Goal: Task Accomplishment & Management: Manage account settings

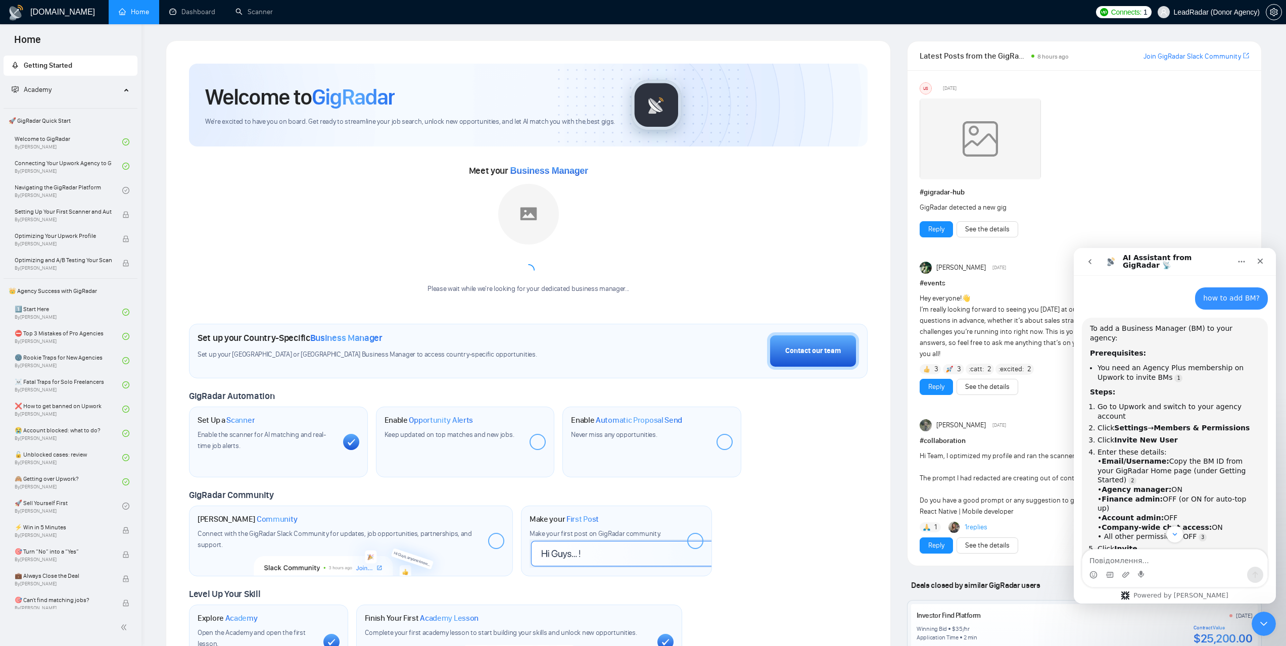
scroll to position [2, 0]
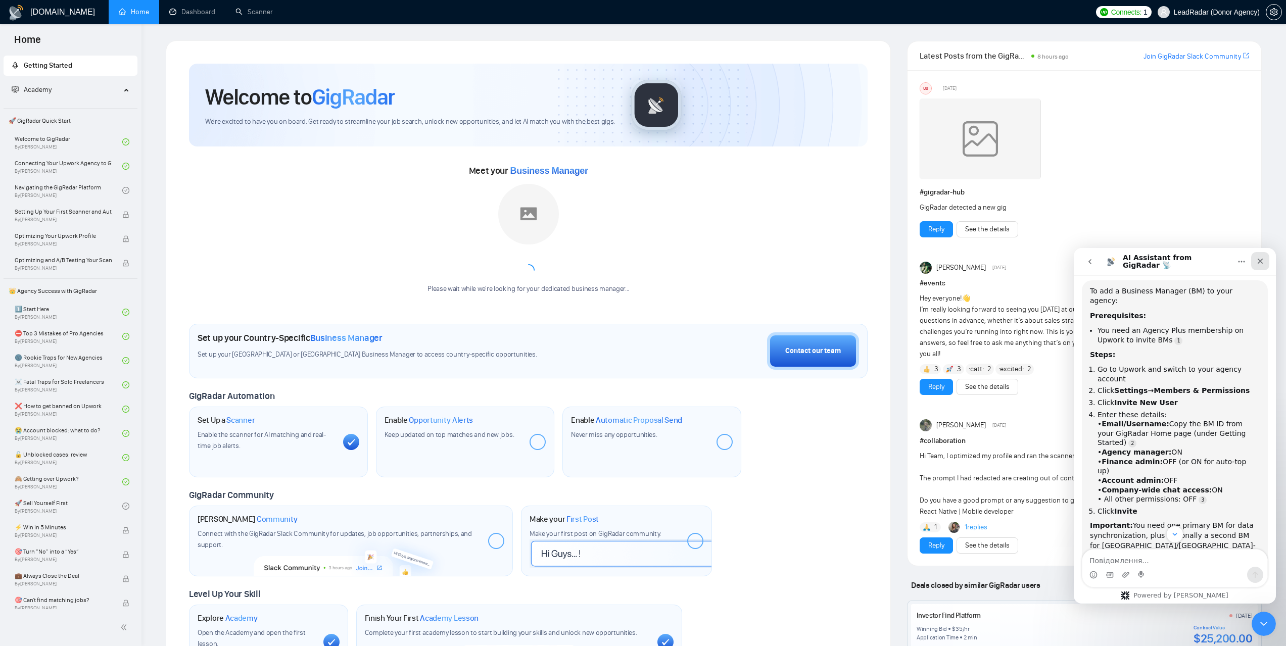
click at [1255, 263] on div "Закрити" at bounding box center [1260, 261] width 18 height 18
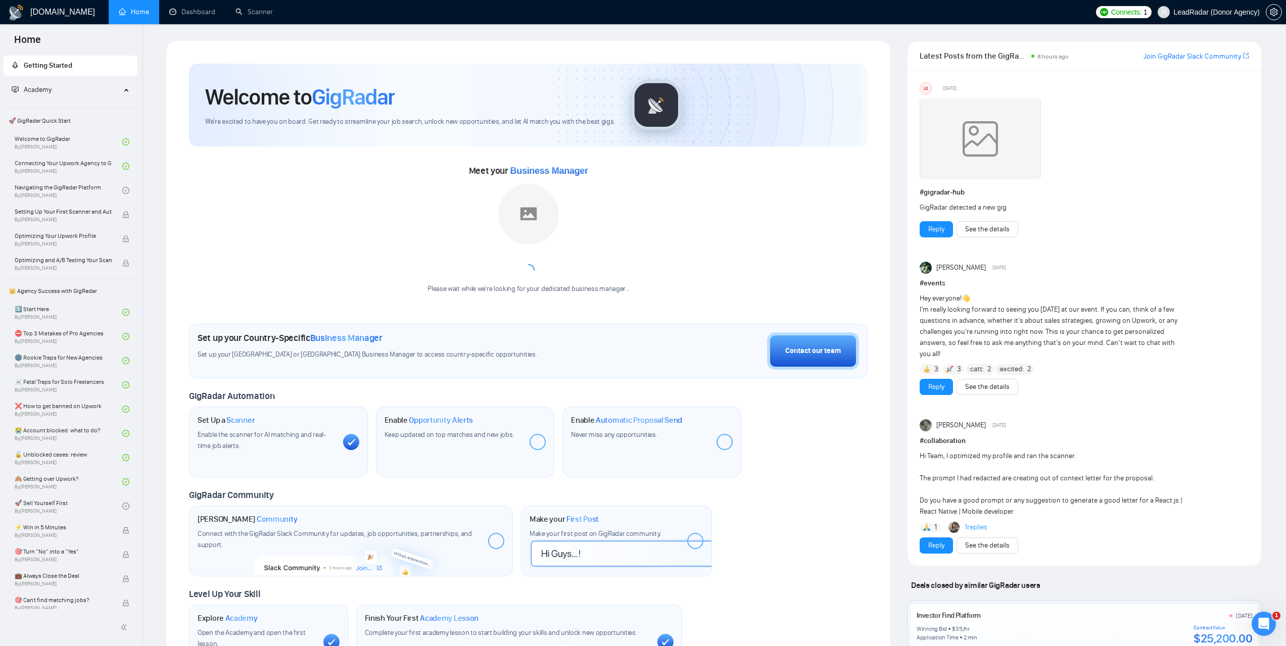
scroll to position [133, 0]
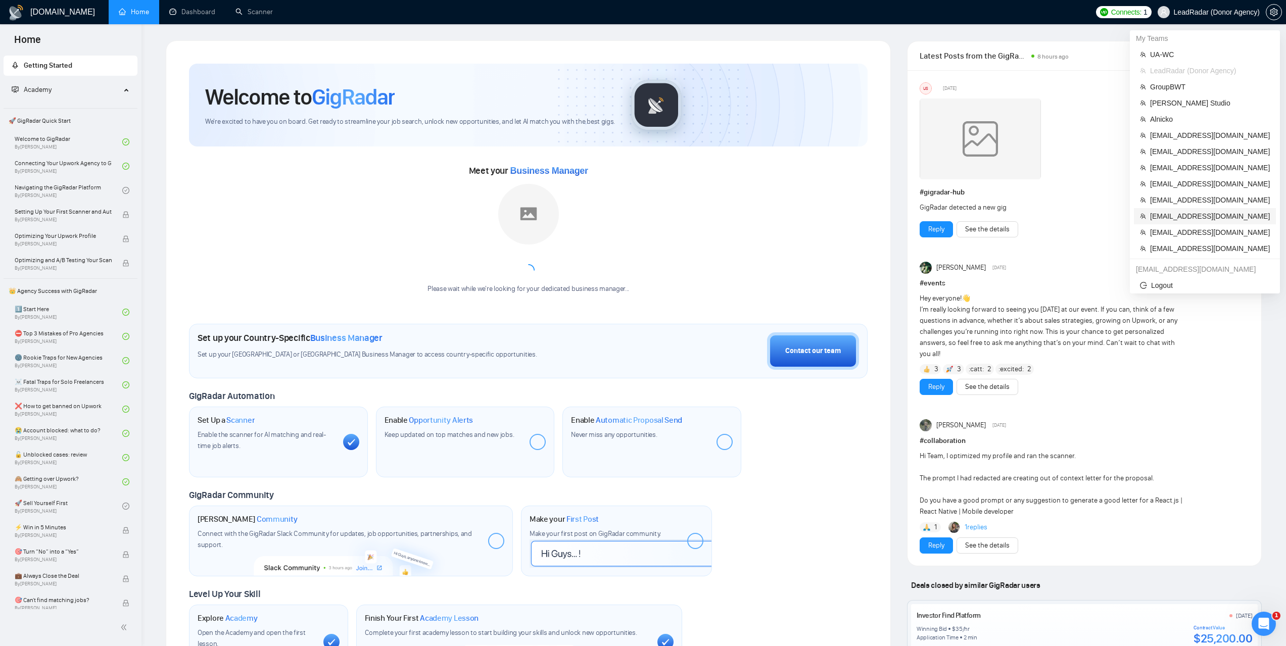
click at [1177, 216] on span "[EMAIL_ADDRESS][DOMAIN_NAME]" at bounding box center [1210, 216] width 120 height 11
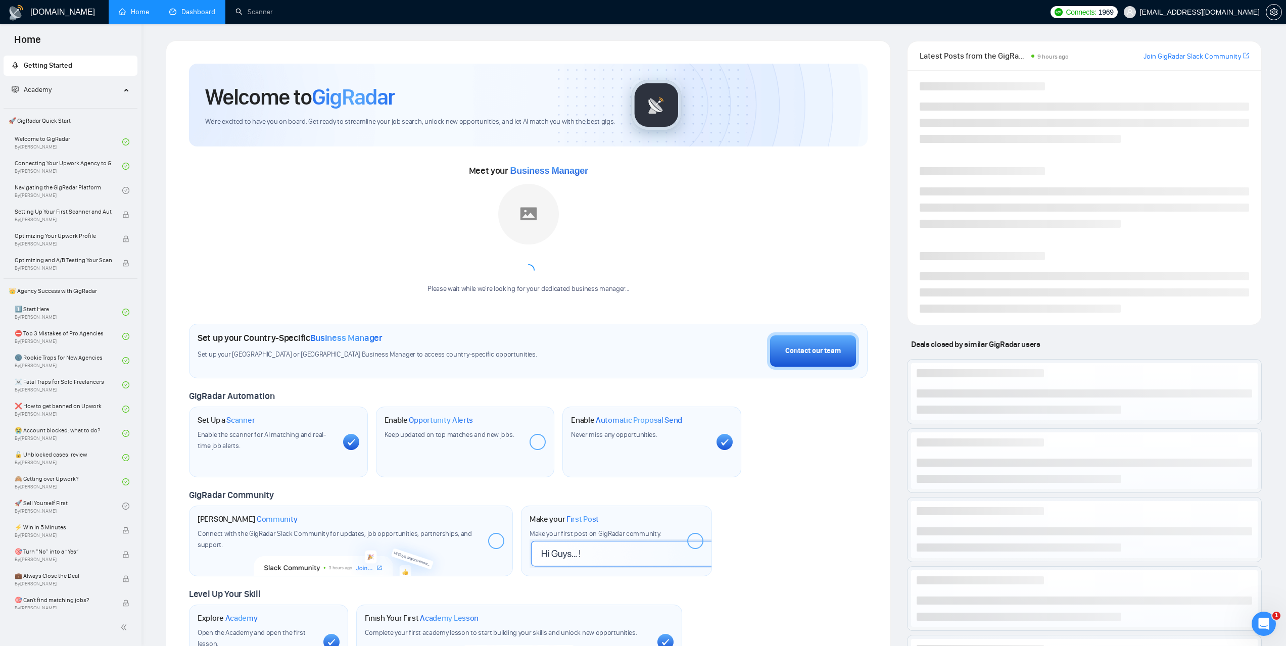
click at [207, 15] on link "Dashboard" at bounding box center [192, 12] width 46 height 9
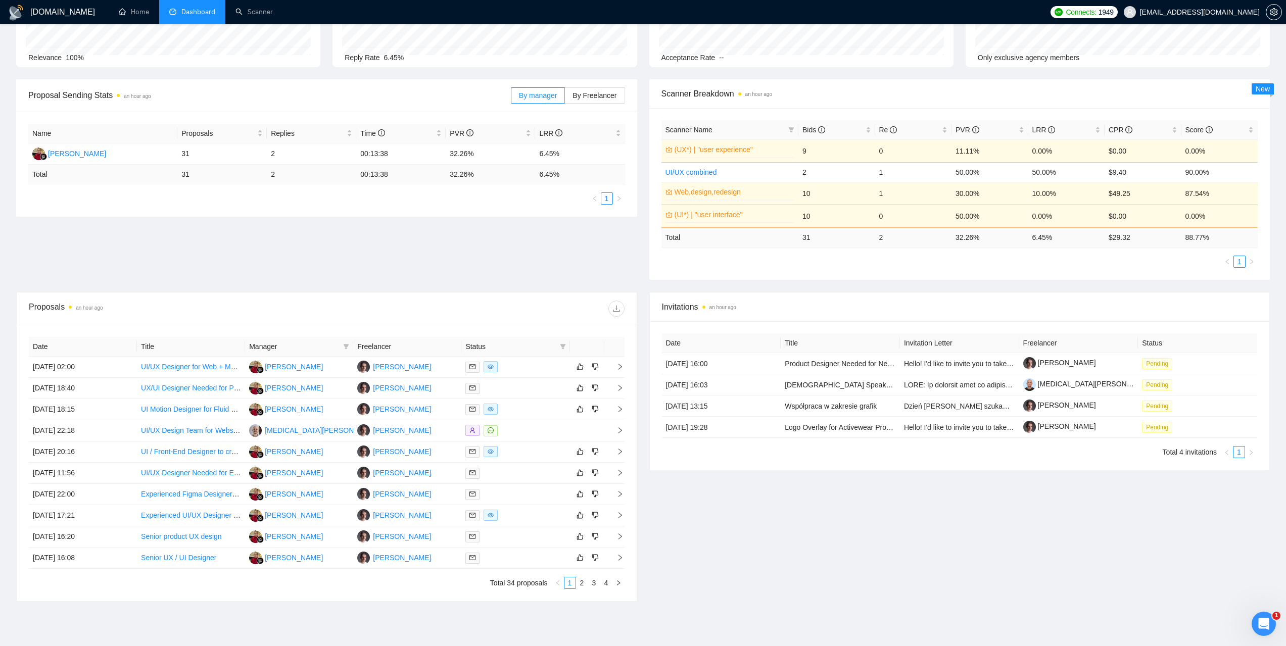
scroll to position [101, 0]
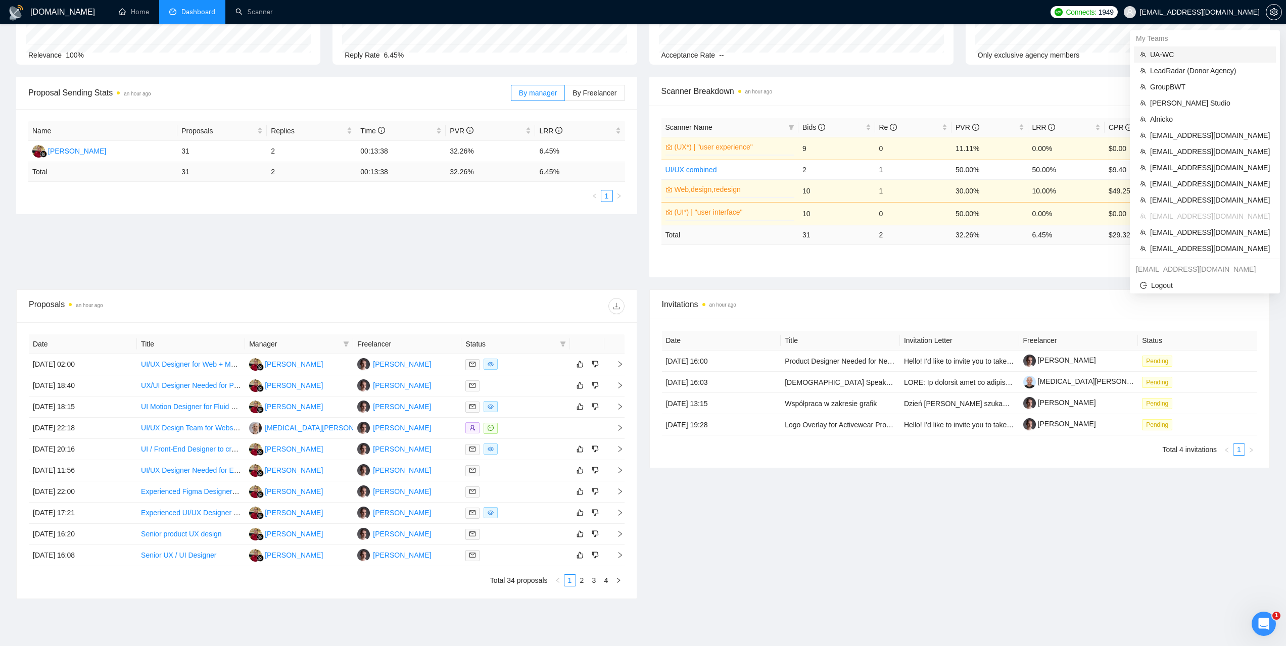
click at [1168, 58] on span "UA-WC" at bounding box center [1210, 54] width 120 height 11
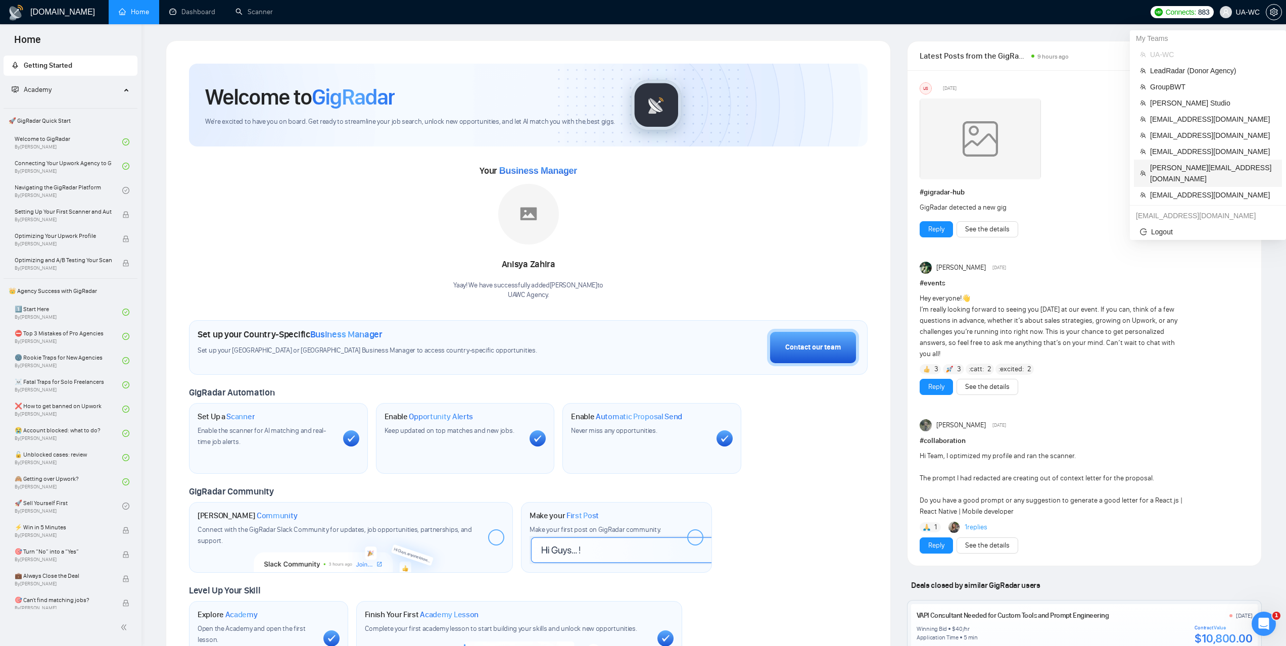
click at [1164, 166] on span "dhiren@visioninfotech.net" at bounding box center [1213, 173] width 126 height 22
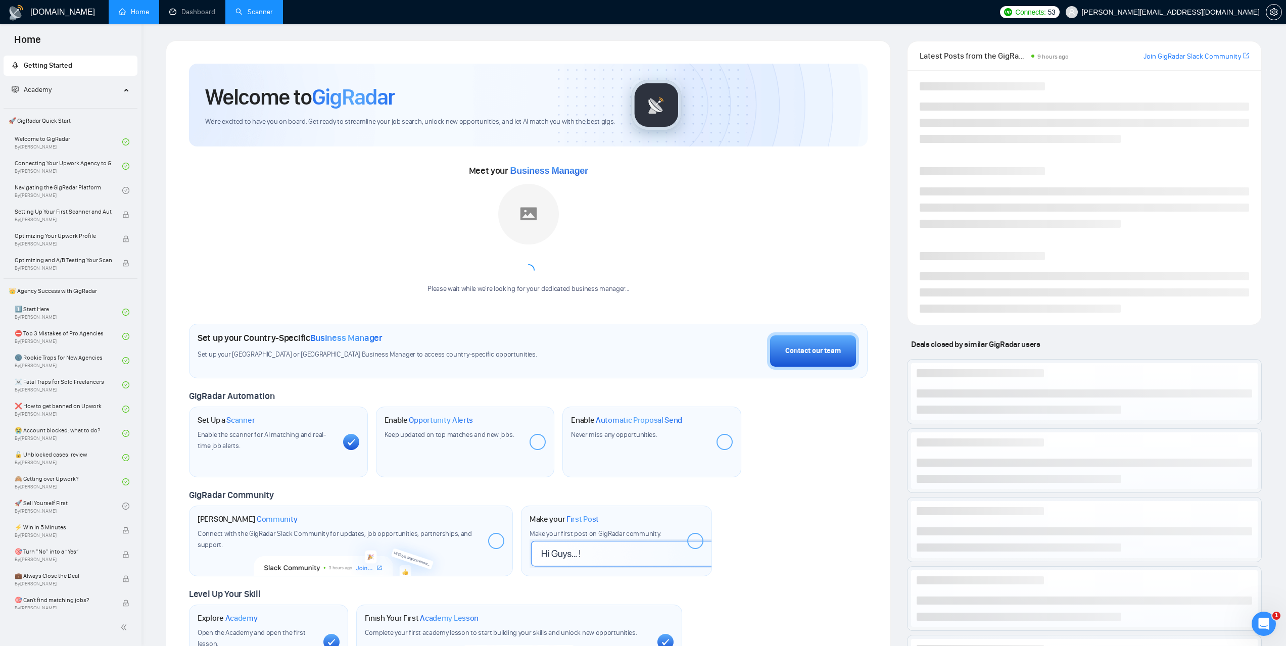
click at [272, 16] on link "Scanner" at bounding box center [253, 12] width 37 height 9
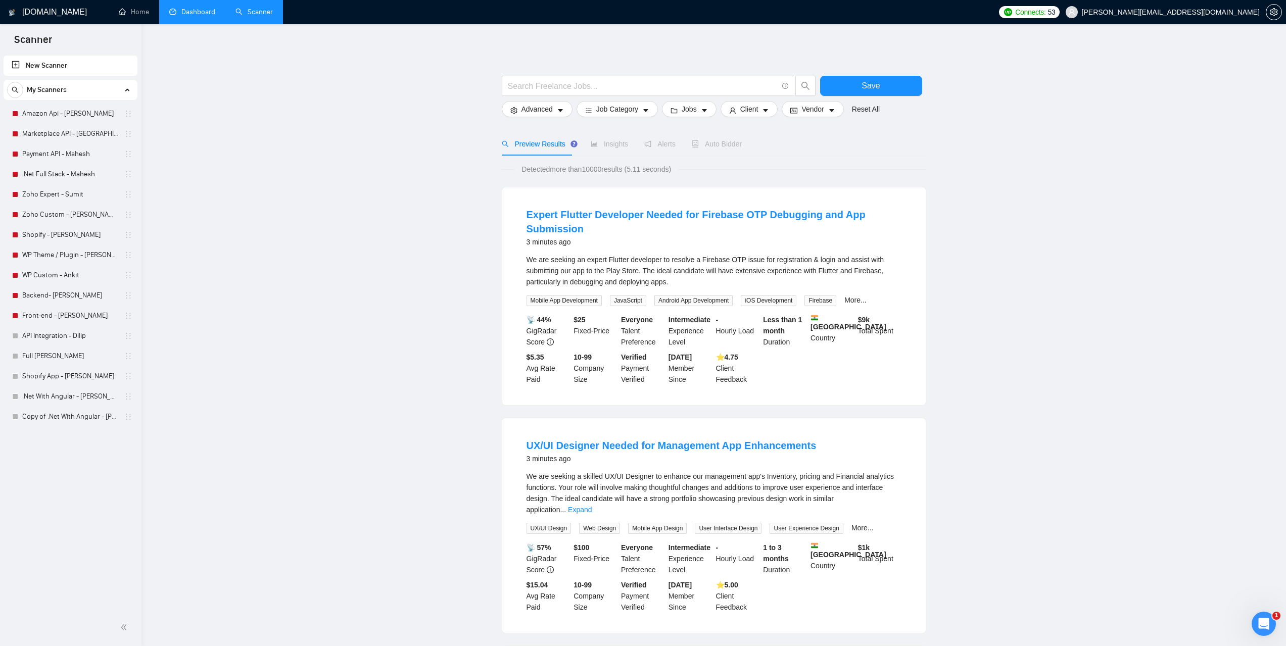
click at [199, 15] on link "Dashboard" at bounding box center [192, 12] width 46 height 9
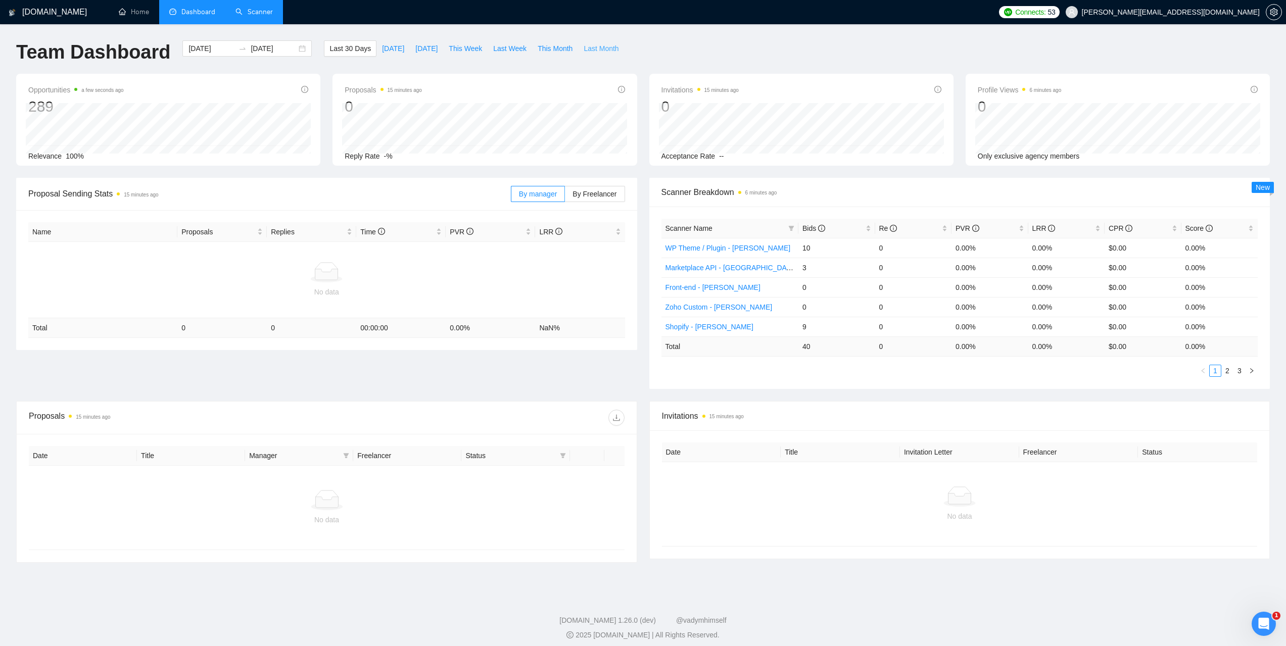
click at [591, 47] on span "Last Month" at bounding box center [600, 48] width 35 height 11
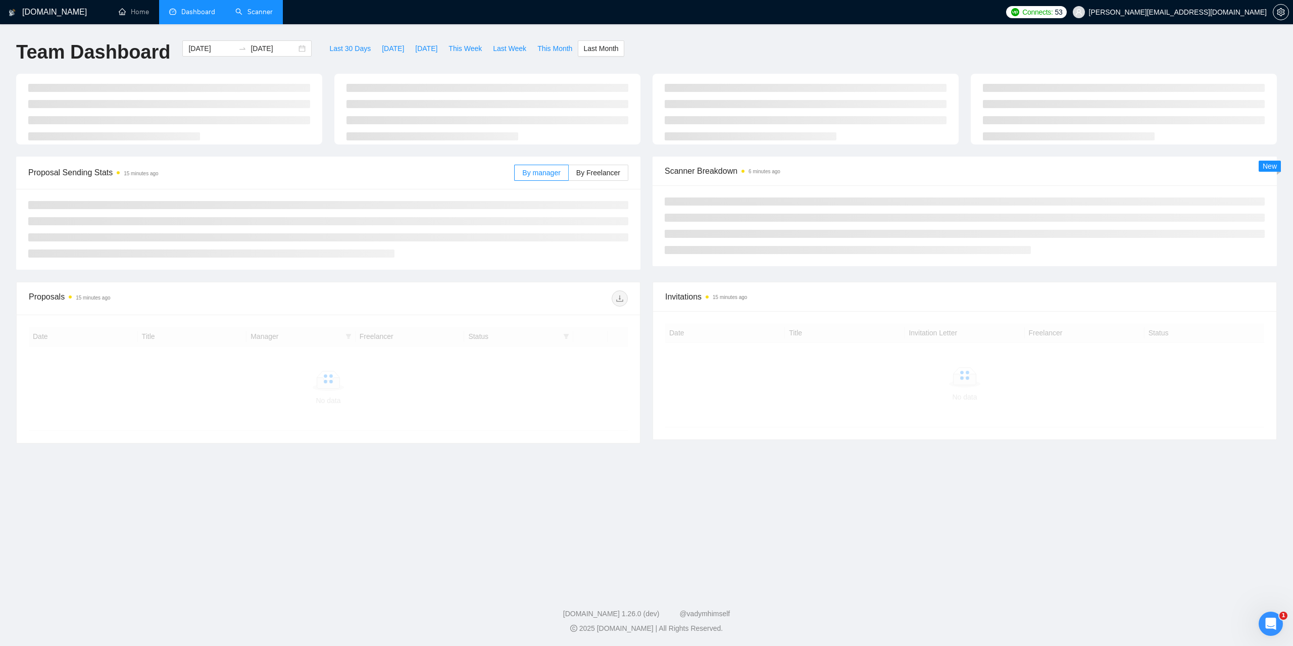
type input "2025-08-01"
type input "2025-08-31"
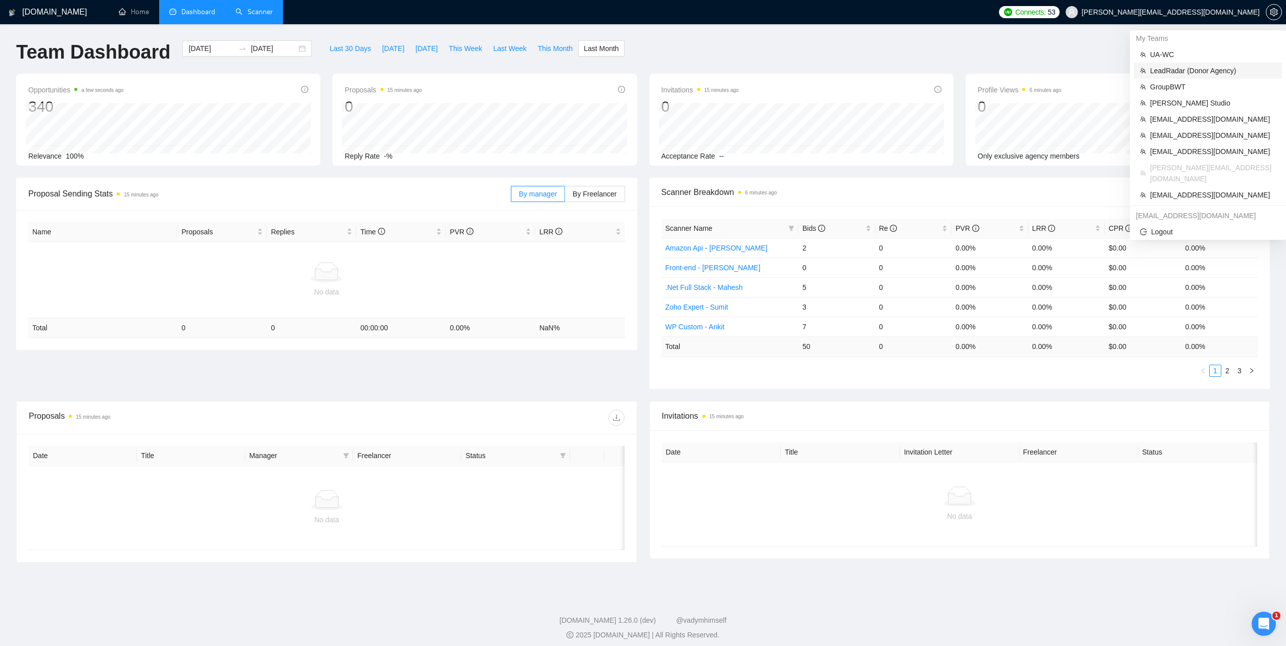
click at [1179, 70] on span "LeadRadar (Donor Agency)" at bounding box center [1213, 70] width 126 height 11
